Goal: Task Accomplishment & Management: Manage account settings

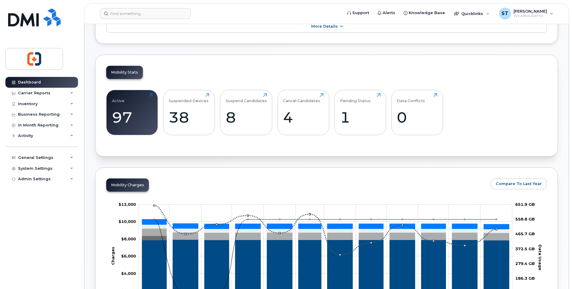
scroll to position [60, 0]
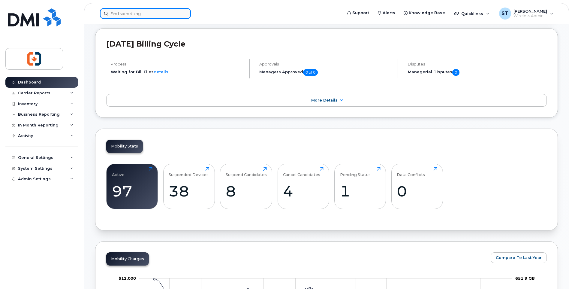
click at [150, 13] on input at bounding box center [145, 13] width 91 height 11
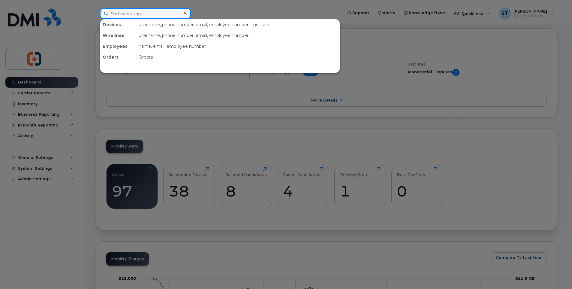
paste input "250-668-7814"
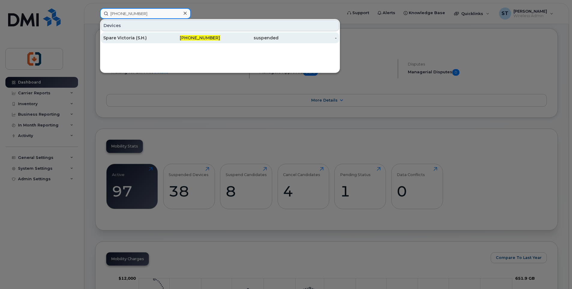
type input "250-668-7814"
click at [161, 40] on div "Spare Victoria (S.H.)" at bounding box center [132, 38] width 59 height 6
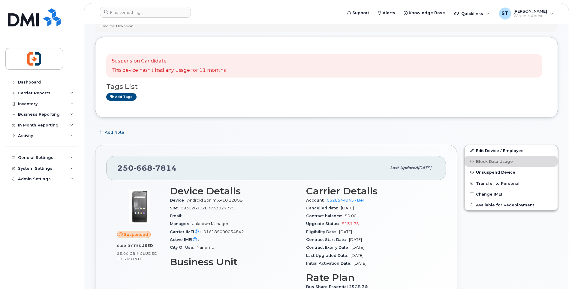
scroll to position [90, 0]
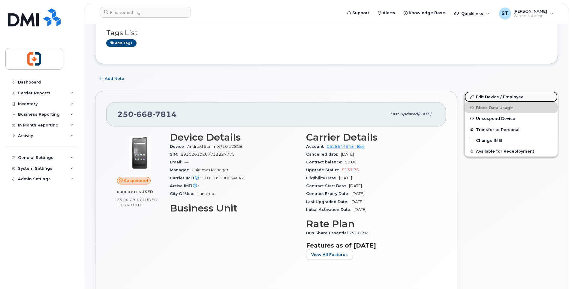
click at [481, 98] on link "Edit Device / Employee" at bounding box center [511, 96] width 93 height 11
click at [483, 96] on link "Edit Device / Employee" at bounding box center [511, 96] width 93 height 11
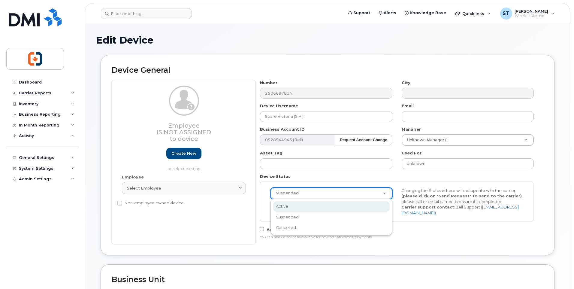
scroll to position [0, 2]
select select "active"
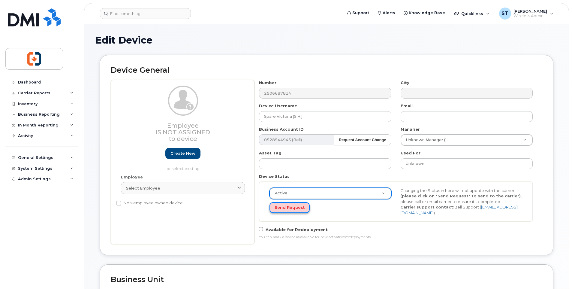
click at [292, 209] on button "Send Request" at bounding box center [290, 207] width 40 height 11
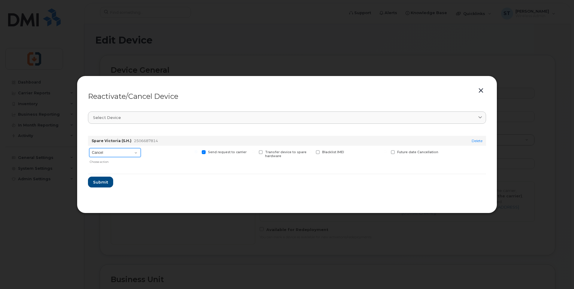
click at [115, 156] on select "Cancel Suspend - Extend Suspension Reactivate" at bounding box center [115, 152] width 52 height 9
select select "[object Object]"
click at [89, 148] on select "Cancel Suspend - Extend Suspension Reactivate" at bounding box center [115, 152] width 52 height 9
click at [100, 183] on span "Submit" at bounding box center [100, 182] width 15 height 6
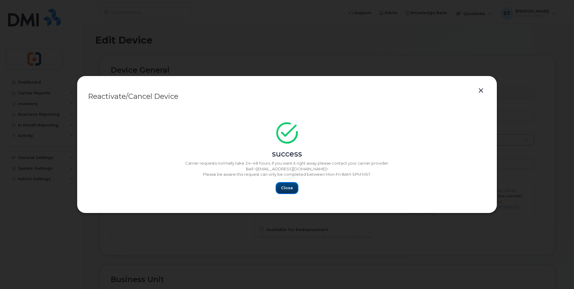
click at [279, 187] on button "Close" at bounding box center [287, 188] width 22 height 11
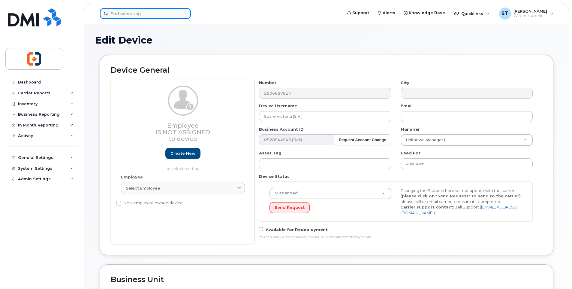
click at [137, 14] on input at bounding box center [145, 13] width 91 height 11
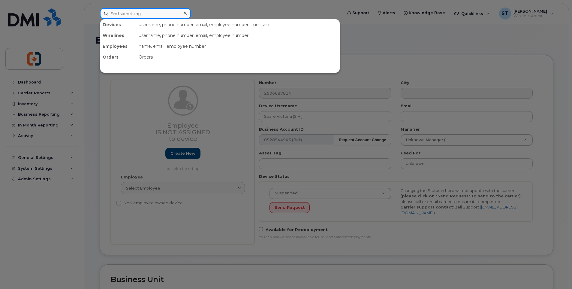
paste input "250-230-1720"
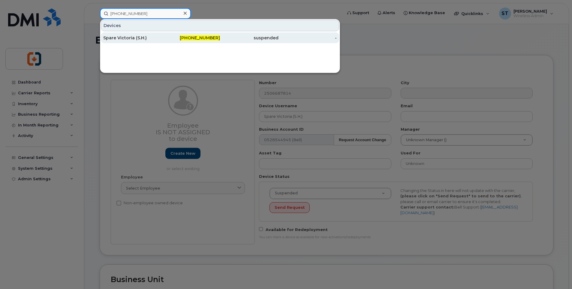
type input "250-230-1720"
click at [142, 40] on div "Spare Victoria (S.H.)" at bounding box center [132, 38] width 59 height 6
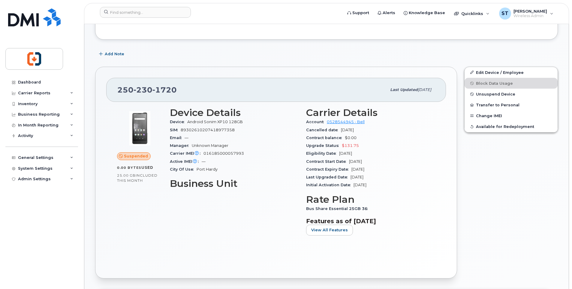
scroll to position [115, 0]
click at [486, 71] on link "Edit Device / Employee" at bounding box center [511, 72] width 93 height 11
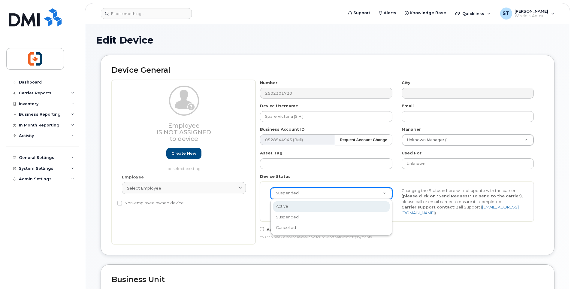
scroll to position [0, 2]
select select "active"
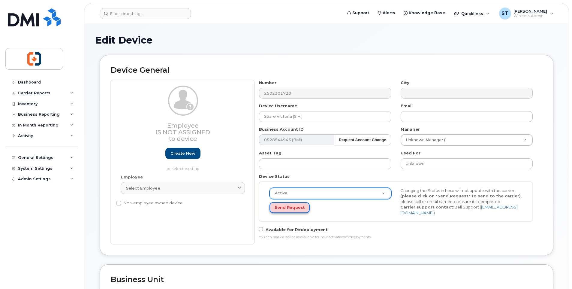
click at [287, 209] on button "Send Request" at bounding box center [290, 207] width 40 height 11
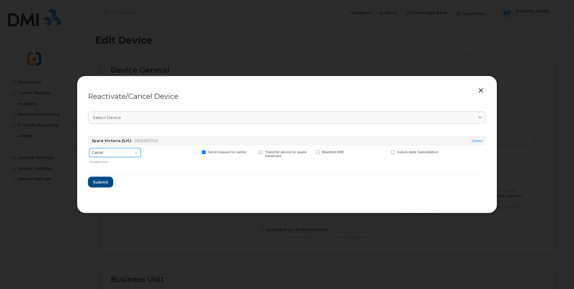
click at [107, 153] on select "Cancel Suspend - Extend Suspension Reactivate" at bounding box center [115, 152] width 52 height 9
select select "[object Object]"
click at [89, 148] on select "Cancel Suspend - Extend Suspension Reactivate" at bounding box center [115, 152] width 52 height 9
click at [104, 183] on span "Submit" at bounding box center [100, 182] width 15 height 6
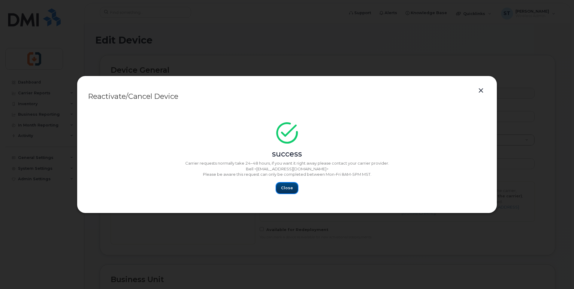
click at [289, 188] on span "Close" at bounding box center [287, 188] width 12 height 6
